Goal: Information Seeking & Learning: Compare options

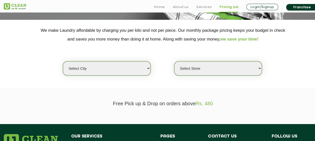
scroll to position [100, 0]
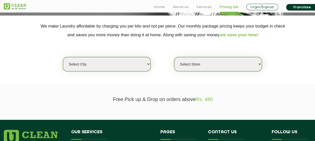
click at [141, 62] on select "Select city [GEOGRAPHIC_DATA] [GEOGRAPHIC_DATA] [GEOGRAPHIC_DATA] [GEOGRAPHIC_D…" at bounding box center [107, 64] width 88 height 14
select select "37"
click at [127, 65] on select "Select city [GEOGRAPHIC_DATA] [GEOGRAPHIC_DATA] [GEOGRAPHIC_DATA] [GEOGRAPHIC_D…" at bounding box center [107, 64] width 88 height 14
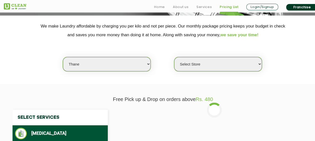
click at [224, 63] on select "Select Store [GEOGRAPHIC_DATA][PERSON_NAME]" at bounding box center [218, 64] width 88 height 14
select select "371"
click at [174, 57] on select "Select Store [GEOGRAPHIC_DATA][PERSON_NAME]" at bounding box center [218, 64] width 88 height 14
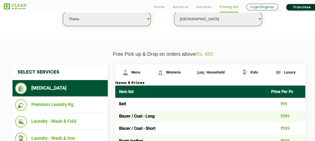
scroll to position [175, 0]
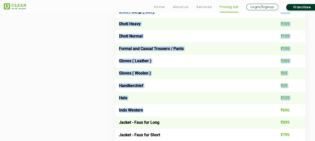
drag, startPoint x: 116, startPoint y: 71, endPoint x: 181, endPoint y: 106, distance: 73.6
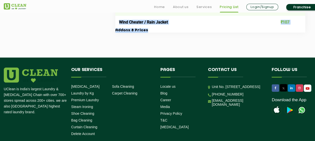
scroll to position [1103, 0]
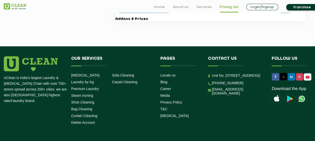
drag, startPoint x: 118, startPoint y: 49, endPoint x: 303, endPoint y: 19, distance: 187.3
copy table "Lore ipsu Dolor Sit Am Cons ₹72 Adipis / Elit - Sedd ₹511 Eiusmo / Temp - Incid…"
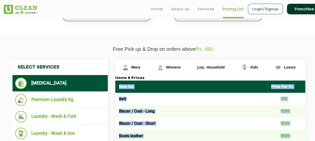
scroll to position [176, 0]
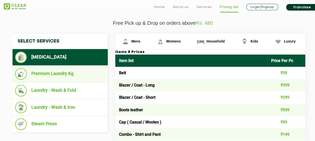
click at [70, 74] on li "Premium Laundry Kg" at bounding box center [60, 74] width 90 height 12
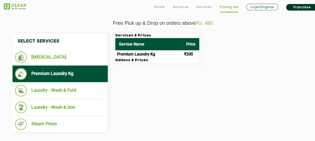
click at [157, 54] on td "Premium Laundry Kg" at bounding box center [148, 54] width 67 height 8
drag, startPoint x: 117, startPoint y: 55, endPoint x: 194, endPoint y: 56, distance: 76.4
click at [194, 56] on tr "Premium Laundry Kg ₹200" at bounding box center [157, 54] width 84 height 8
click at [136, 59] on h3 "Addons & Prices" at bounding box center [157, 60] width 84 height 5
drag, startPoint x: 194, startPoint y: 54, endPoint x: 115, endPoint y: 55, distance: 78.6
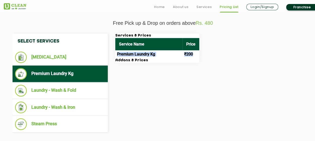
click at [115, 55] on tr "Premium Laundry Kg ₹200" at bounding box center [157, 54] width 84 height 8
copy tr "Premium Laundry Kg ₹200"
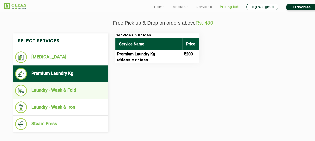
click at [49, 91] on li "Laundry - Wash & Fold" at bounding box center [60, 91] width 90 height 12
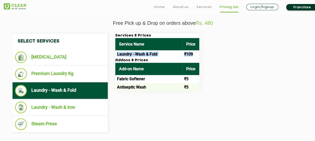
drag, startPoint x: 116, startPoint y: 52, endPoint x: 197, endPoint y: 55, distance: 81.2
click at [197, 55] on tr "Laundry - Wash & Fold ₹109" at bounding box center [157, 54] width 84 height 8
copy tr "Laundry - Wash & Fold ₹109"
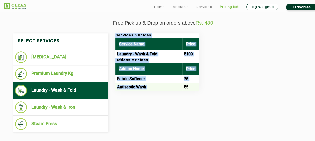
drag, startPoint x: 115, startPoint y: 78, endPoint x: 184, endPoint y: 83, distance: 70.0
click at [184, 83] on div "Services & Prices Service Name Price Laundry - Wash & Fold ₹109 Addons & Prices…" at bounding box center [213, 63] width 205 height 58
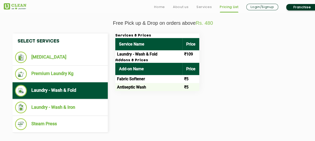
drag, startPoint x: 184, startPoint y: 83, endPoint x: 219, endPoint y: 82, distance: 34.8
click at [219, 82] on div "Services & Prices Service Name Price Laundry - Wash & Fold ₹109 Addons & Prices…" at bounding box center [213, 63] width 205 height 58
drag, startPoint x: 117, startPoint y: 78, endPoint x: 192, endPoint y: 86, distance: 74.5
click at [192, 86] on tbody "Fabric Softener ₹5 Antiseptic Wash ₹5" at bounding box center [157, 83] width 84 height 16
copy tbody "Fabric Softener ₹5 Antiseptic Wash ₹5"
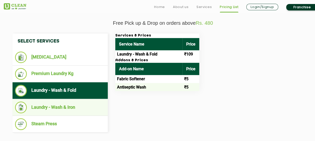
click at [58, 103] on li "Laundry - Wash & Iron" at bounding box center [60, 108] width 90 height 12
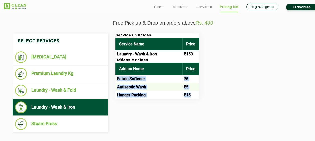
drag, startPoint x: 117, startPoint y: 78, endPoint x: 197, endPoint y: 94, distance: 81.8
click at [197, 94] on tbody "Fabric Softener ₹5 Antiseptic Wash ₹5 Hanger Packing ₹15" at bounding box center [157, 87] width 84 height 24
copy tbody "Fabric Softener ₹5 Antiseptic Wash ₹5 Hanger Packing ₹15"
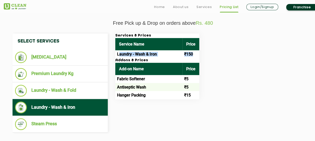
drag, startPoint x: 118, startPoint y: 54, endPoint x: 192, endPoint y: 55, distance: 74.1
click at [192, 55] on tr "Laundry - Wash & Iron ₹150" at bounding box center [157, 54] width 84 height 8
drag, startPoint x: 192, startPoint y: 55, endPoint x: 199, endPoint y: 56, distance: 6.7
click at [199, 56] on td "₹150" at bounding box center [190, 54] width 17 height 8
click at [119, 56] on td "Laundry - Wash & Iron" at bounding box center [148, 54] width 67 height 8
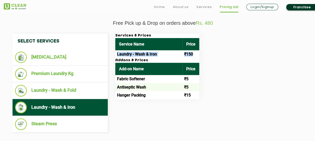
drag, startPoint x: 117, startPoint y: 53, endPoint x: 198, endPoint y: 53, distance: 81.1
click at [198, 53] on tr "Laundry - Wash & Iron ₹150" at bounding box center [157, 54] width 84 height 8
copy tr "Laundry - Wash & Iron ₹150"
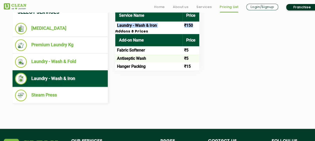
scroll to position [227, 0]
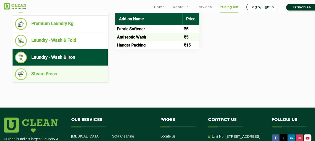
click at [47, 73] on li "Steam Press" at bounding box center [60, 74] width 90 height 12
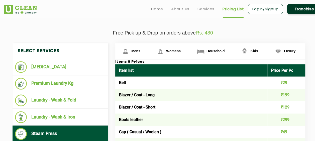
scroll to position [176, 0]
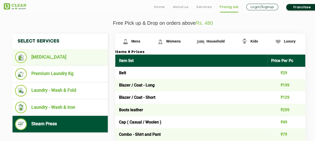
click at [44, 56] on li "[MEDICAL_DATA]" at bounding box center [60, 58] width 90 height 12
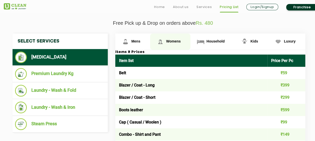
click at [140, 42] on span "Womens" at bounding box center [135, 41] width 9 height 4
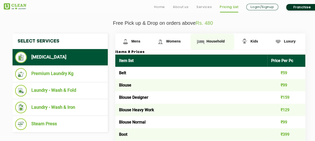
click at [150, 37] on link "Household" at bounding box center [132, 42] width 35 height 16
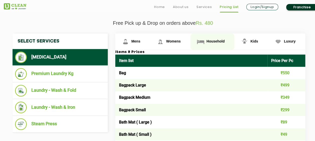
click at [213, 38] on link "Household" at bounding box center [212, 42] width 44 height 16
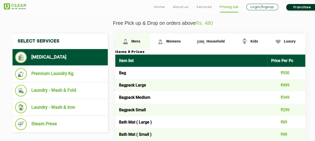
click at [135, 40] on span "Mens" at bounding box center [135, 41] width 9 height 4
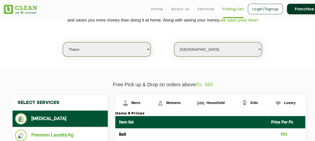
scroll to position [107, 0]
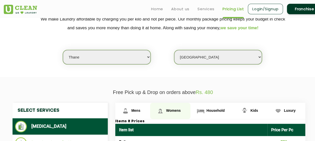
click at [140, 110] on span "Womens" at bounding box center [135, 111] width 9 height 4
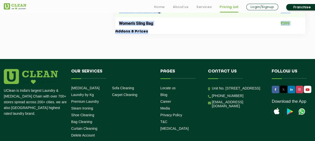
scroll to position [1858, 0]
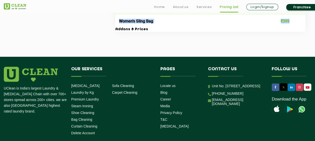
drag, startPoint x: 118, startPoint y: 42, endPoint x: 296, endPoint y: 37, distance: 178.3
copy tbody "Lore ₹09 Ipsumd ₹43 Sitame Consecte ₹649 Adipis Elits Doei ₹626 Tempor Incidi ₹…"
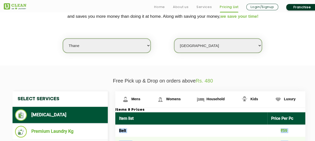
scroll to position [180, 0]
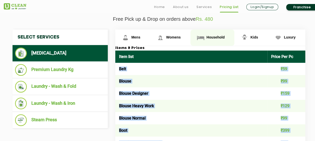
click at [140, 36] on span "Household" at bounding box center [135, 37] width 9 height 4
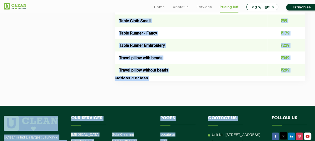
scroll to position [939, 0]
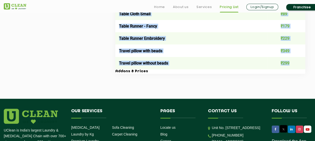
drag, startPoint x: 119, startPoint y: 67, endPoint x: 294, endPoint y: 68, distance: 174.5
copy tbody "Lor ₹501 Ipsumdo Sitam ₹976 Consect Adipis ₹343 Elitsed Doeiu ₹845 Temp Inc ( U…"
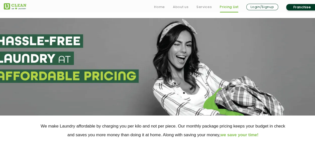
scroll to position [150, 0]
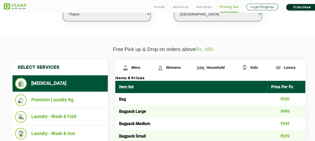
click at [238, 81] on th "Item list" at bounding box center [191, 87] width 152 height 12
click at [150, 65] on link "Womens" at bounding box center [132, 68] width 35 height 16
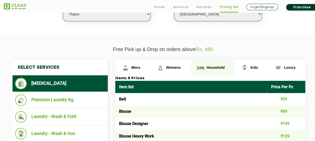
click at [130, 65] on img at bounding box center [125, 68] width 9 height 9
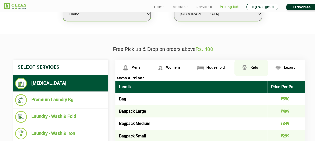
click at [130, 66] on img at bounding box center [125, 68] width 9 height 9
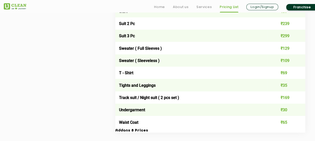
scroll to position [483, 0]
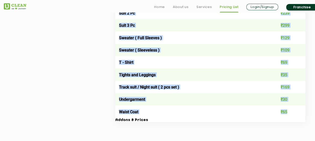
drag, startPoint x: 118, startPoint y: 97, endPoint x: 302, endPoint y: 110, distance: 185.2
copy tbody "Blouse ₹39 Blouse / Top ₹69 Choli + Lehenga + Dupatta ₹399 Coat ₹179 Combo - Sh…"
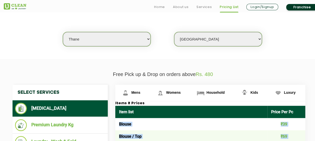
scroll to position [150, 0]
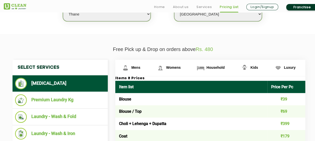
click at [238, 84] on th "Item list" at bounding box center [191, 87] width 152 height 12
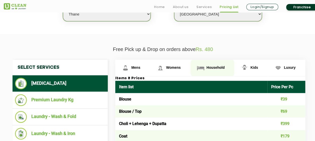
click at [140, 68] on span "Household" at bounding box center [135, 68] width 9 height 4
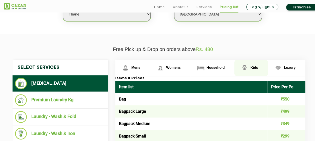
click at [130, 66] on img at bounding box center [125, 68] width 9 height 9
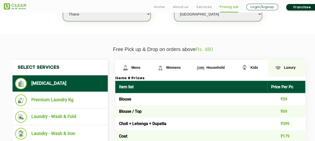
click at [140, 66] on span "Luxury" at bounding box center [135, 68] width 9 height 4
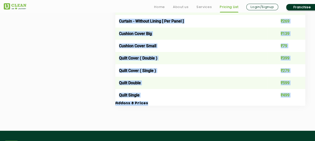
scroll to position [850, 0]
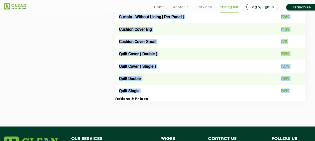
drag, startPoint x: 120, startPoint y: 100, endPoint x: 305, endPoint y: 93, distance: 185.1
copy tbody "Loremi ₹190 Dolors / Ame ₹192 Conse + Adipisc ₹023 Elits + Doeiusm + Tempori ₹1…"
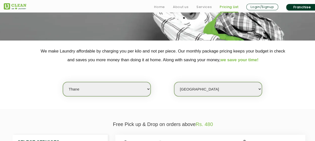
scroll to position [175, 0]
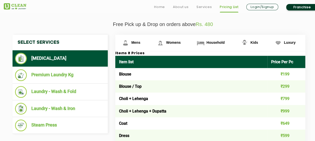
click at [140, 43] on span "Kids" at bounding box center [135, 43] width 9 height 4
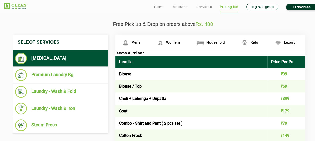
click at [117, 73] on td "Blouse" at bounding box center [191, 74] width 152 height 12
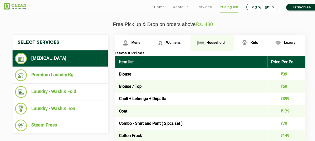
click at [140, 43] on span "Household" at bounding box center [135, 43] width 9 height 4
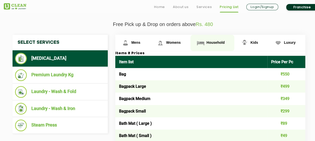
click at [211, 39] on link "Household" at bounding box center [212, 43] width 44 height 16
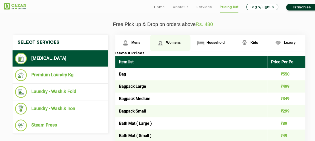
click at [150, 38] on link "Womens" at bounding box center [132, 43] width 35 height 16
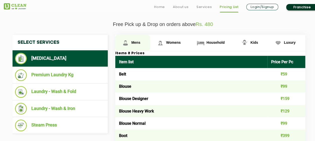
click at [136, 43] on span "Mens" at bounding box center [135, 43] width 9 height 4
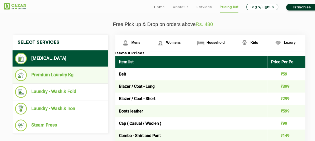
click at [51, 75] on li "Premium Laundry Kg" at bounding box center [60, 75] width 90 height 12
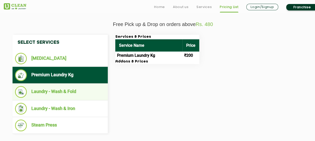
click at [67, 91] on li "Laundry - Wash & Fold" at bounding box center [60, 92] width 90 height 12
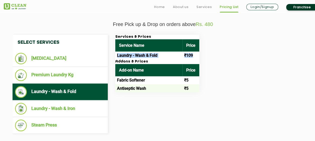
drag, startPoint x: 116, startPoint y: 55, endPoint x: 196, endPoint y: 59, distance: 80.0
click at [196, 59] on tr "Laundry - Wash & Fold ₹109" at bounding box center [157, 56] width 84 height 8
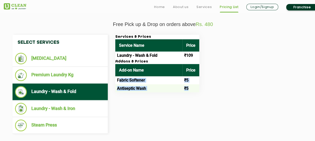
drag, startPoint x: 118, startPoint y: 81, endPoint x: 192, endPoint y: 87, distance: 73.6
click at [192, 87] on tbody "Fabric Softener ₹5 Antiseptic Wash ₹5" at bounding box center [157, 84] width 84 height 16
click at [115, 79] on td "Fabric Softener" at bounding box center [148, 80] width 67 height 8
drag, startPoint x: 116, startPoint y: 79, endPoint x: 189, endPoint y: 90, distance: 74.4
click at [189, 90] on tbody "Fabric Softener ₹5 Antiseptic Wash ₹5" at bounding box center [157, 84] width 84 height 16
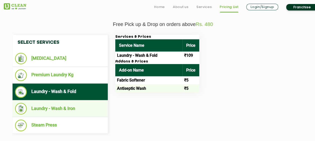
click at [64, 112] on li "Laundry - Wash & Iron" at bounding box center [60, 109] width 90 height 12
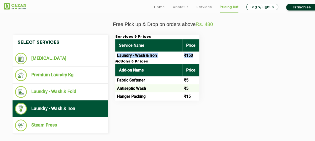
drag, startPoint x: 117, startPoint y: 55, endPoint x: 198, endPoint y: 55, distance: 80.6
click at [198, 55] on tr "Laundry - Wash & Iron ₹150" at bounding box center [157, 56] width 84 height 8
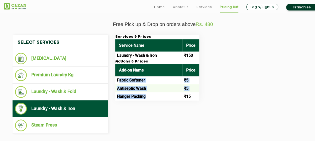
drag, startPoint x: 119, startPoint y: 80, endPoint x: 177, endPoint y: 93, distance: 60.0
click at [177, 93] on tbody "Fabric Softener ₹5 Antiseptic Wash ₹5 Hanger Packing ₹15" at bounding box center [157, 88] width 84 height 24
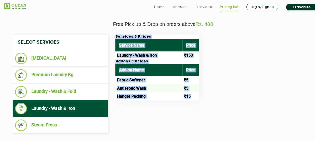
drag, startPoint x: 177, startPoint y: 93, endPoint x: 114, endPoint y: 80, distance: 64.8
click at [114, 80] on div "Services & Prices Service Name Price Laundry - Wash & Iron ₹150 Addons & Prices…" at bounding box center [213, 68] width 205 height 66
drag, startPoint x: 114, startPoint y: 80, endPoint x: 136, endPoint y: 82, distance: 22.3
click at [136, 82] on td "Fabric Softener" at bounding box center [148, 80] width 67 height 8
click at [115, 81] on td "Fabric Softener" at bounding box center [148, 80] width 67 height 8
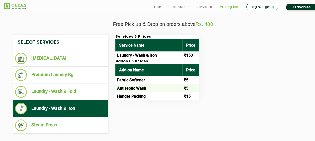
click at [115, 79] on div "Services & Prices Service Name Price Laundry - Wash & Iron ₹150 Addons & Prices…" at bounding box center [213, 68] width 205 height 66
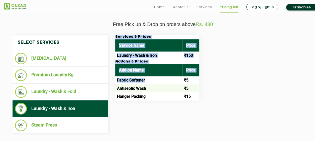
drag, startPoint x: 115, startPoint y: 79, endPoint x: 144, endPoint y: 82, distance: 29.1
click at [144, 82] on div "Services & Prices Service Name Price Laundry - Wash & Iron ₹150 Addons & Prices…" at bounding box center [213, 68] width 205 height 66
drag, startPoint x: 144, startPoint y: 82, endPoint x: 141, endPoint y: 82, distance: 3.1
click at [141, 82] on td "Fabric Softener" at bounding box center [148, 80] width 67 height 8
click at [128, 82] on td "Fabric Softener" at bounding box center [148, 80] width 67 height 8
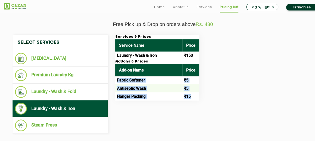
drag, startPoint x: 117, startPoint y: 80, endPoint x: 194, endPoint y: 99, distance: 79.4
click at [194, 99] on tbody "Fabric Softener ₹5 Antiseptic Wash ₹5 Hanger Packing ₹15" at bounding box center [157, 88] width 84 height 24
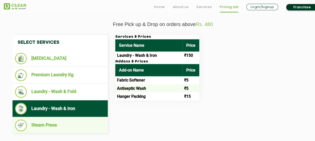
click at [49, 123] on li "Steam Press" at bounding box center [60, 126] width 90 height 12
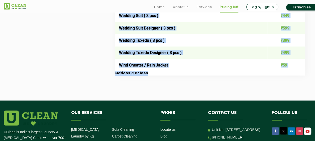
scroll to position [1072, 0]
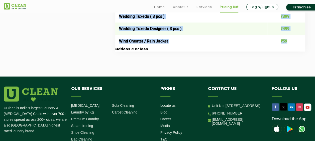
drag, startPoint x: 120, startPoint y: 98, endPoint x: 298, endPoint y: 48, distance: 185.2
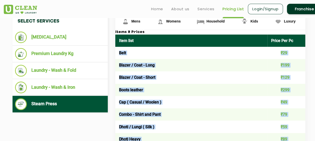
scroll to position [196, 0]
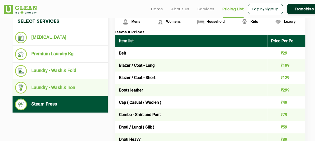
click at [43, 83] on li "Laundry - Wash & Iron" at bounding box center [60, 88] width 90 height 12
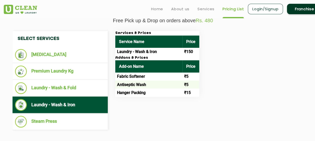
scroll to position [171, 0]
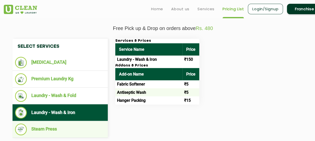
click at [54, 128] on li "Steam Press" at bounding box center [60, 130] width 90 height 12
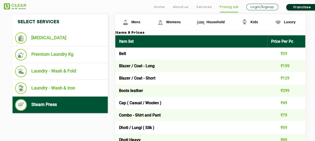
scroll to position [200, 0]
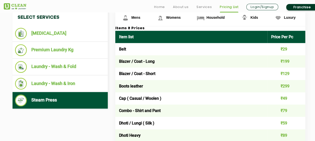
click at [176, 84] on td "Boots leather" at bounding box center [191, 86] width 152 height 12
click at [133, 18] on span "Mens" at bounding box center [135, 18] width 9 height 4
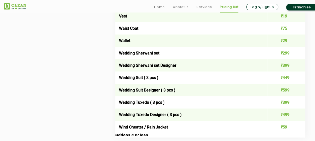
scroll to position [1027, 0]
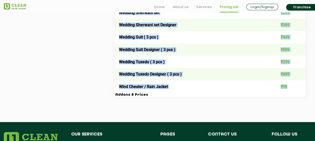
drag, startPoint x: 119, startPoint y: 49, endPoint x: 296, endPoint y: 92, distance: 182.9
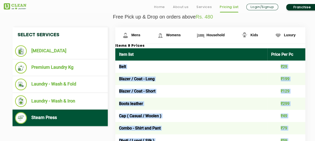
scroll to position [201, 0]
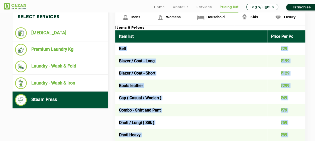
click at [221, 81] on td "Boots leather" at bounding box center [191, 86] width 152 height 12
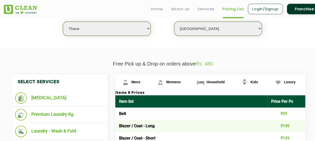
scroll to position [126, 0]
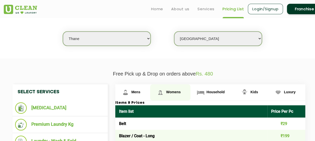
click at [140, 91] on span "Womens" at bounding box center [135, 92] width 9 height 4
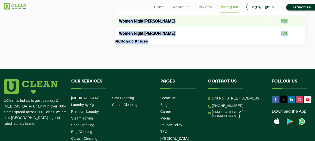
scroll to position [1855, 0]
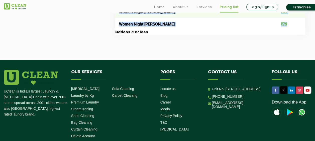
drag, startPoint x: 118, startPoint y: 47, endPoint x: 292, endPoint y: 37, distance: 174.5
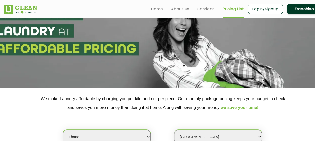
scroll to position [152, 0]
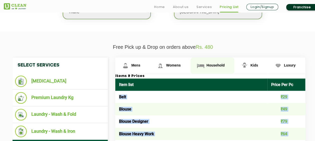
click at [140, 66] on span "Household" at bounding box center [135, 65] width 9 height 4
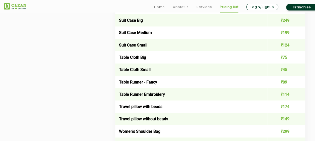
scroll to position [1002, 0]
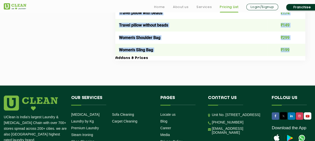
drag, startPoint x: 120, startPoint y: 47, endPoint x: 297, endPoint y: 55, distance: 177.7
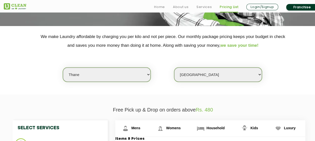
scroll to position [126, 0]
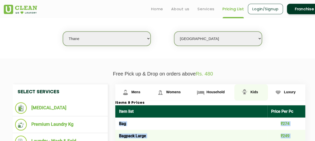
click at [140, 90] on span "Kids" at bounding box center [135, 92] width 9 height 4
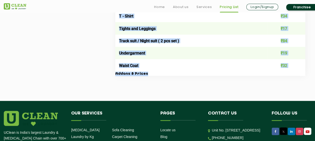
scroll to position [551, 0]
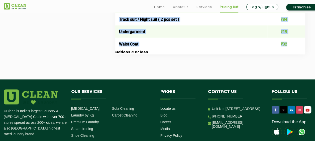
drag, startPoint x: 119, startPoint y: 72, endPoint x: 293, endPoint y: 41, distance: 176.7
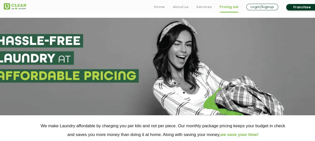
scroll to position [125, 0]
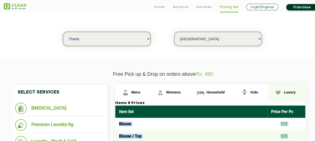
click at [140, 92] on span "Luxury" at bounding box center [135, 92] width 9 height 4
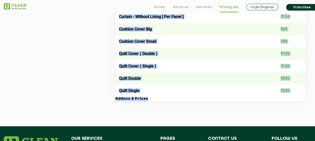
scroll to position [863, 0]
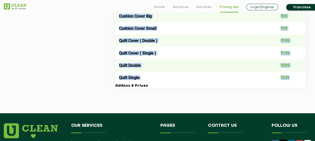
drag, startPoint x: 119, startPoint y: 72, endPoint x: 293, endPoint y: 76, distance: 173.3
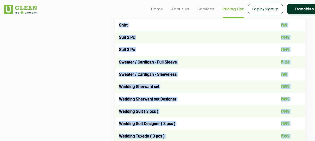
scroll to position [563, 0]
